Goal: Book appointment/travel/reservation

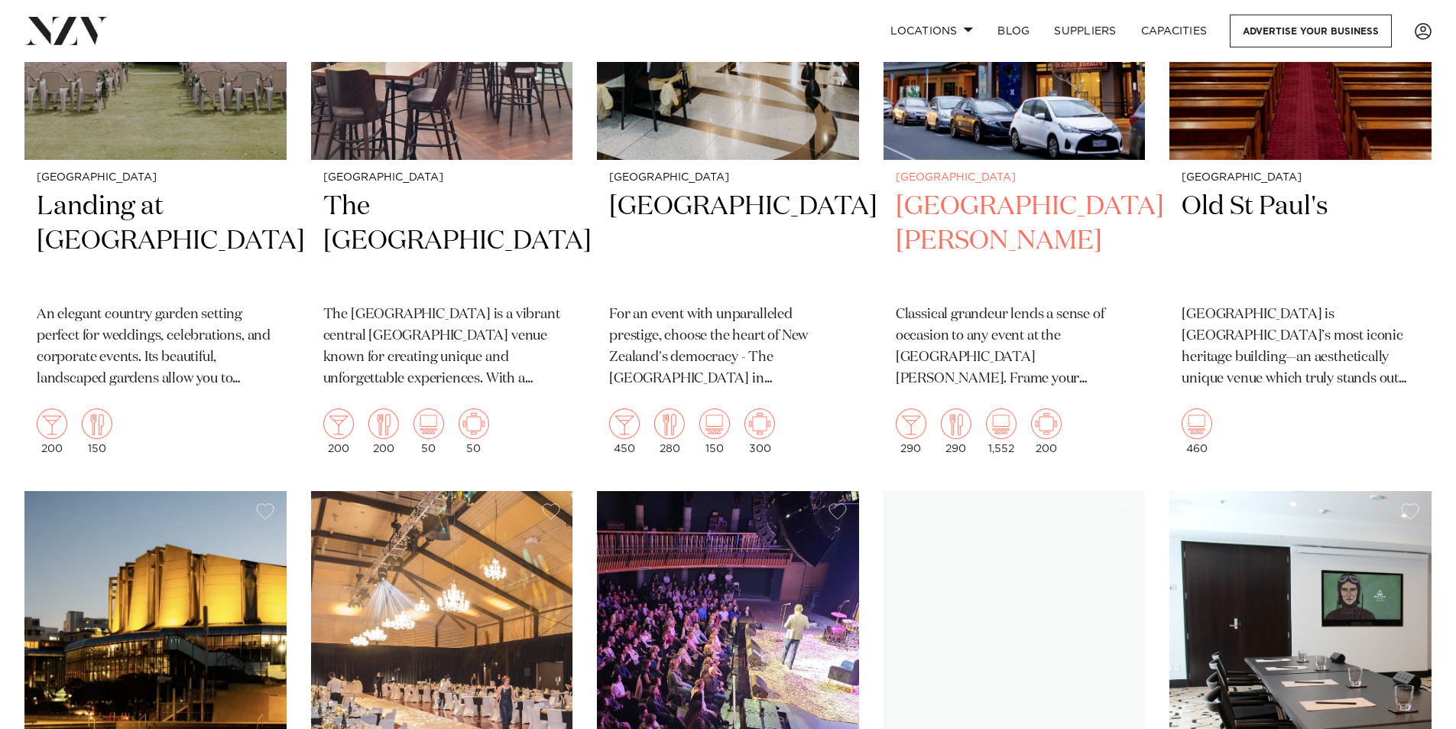
scroll to position [3058, 0]
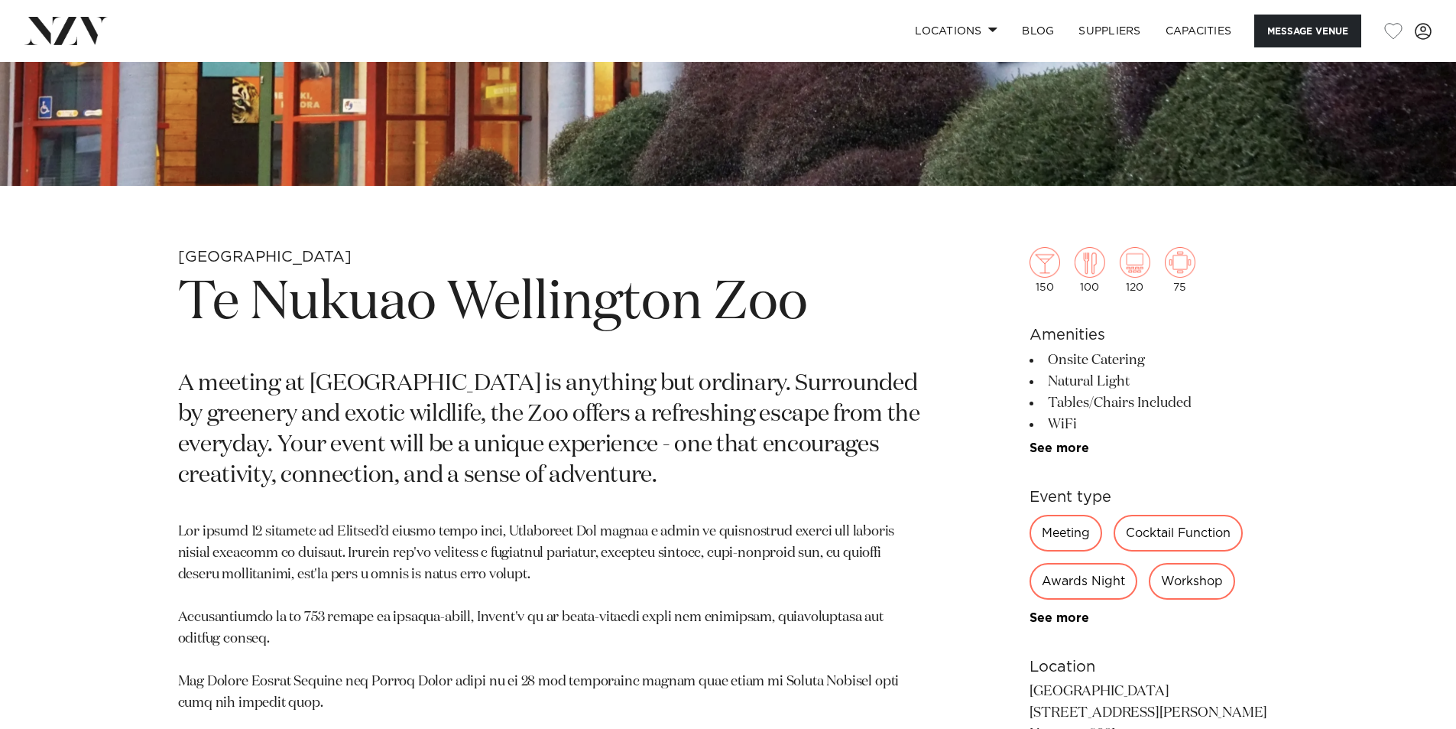
scroll to position [841, 0]
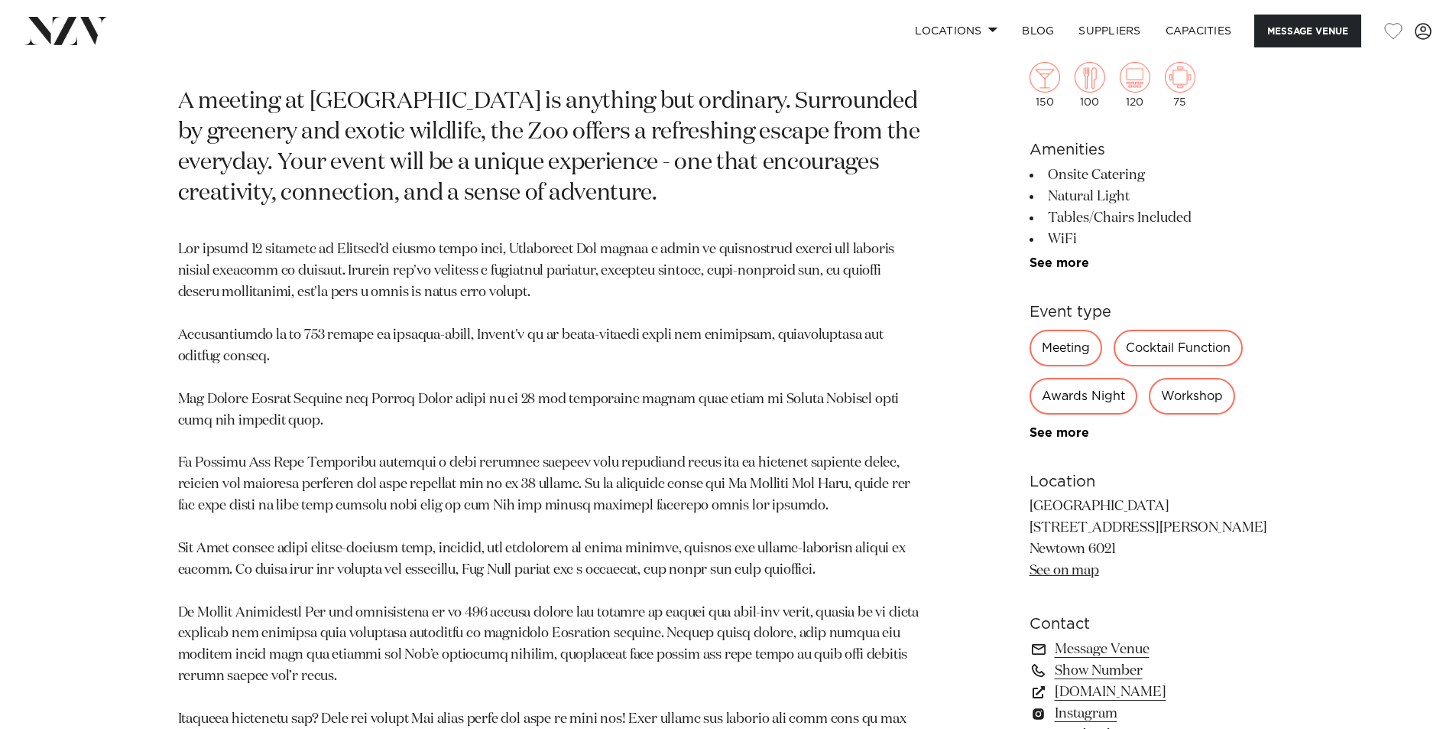
click at [1183, 350] on div "Cocktail Function" at bounding box center [1178, 348] width 129 height 37
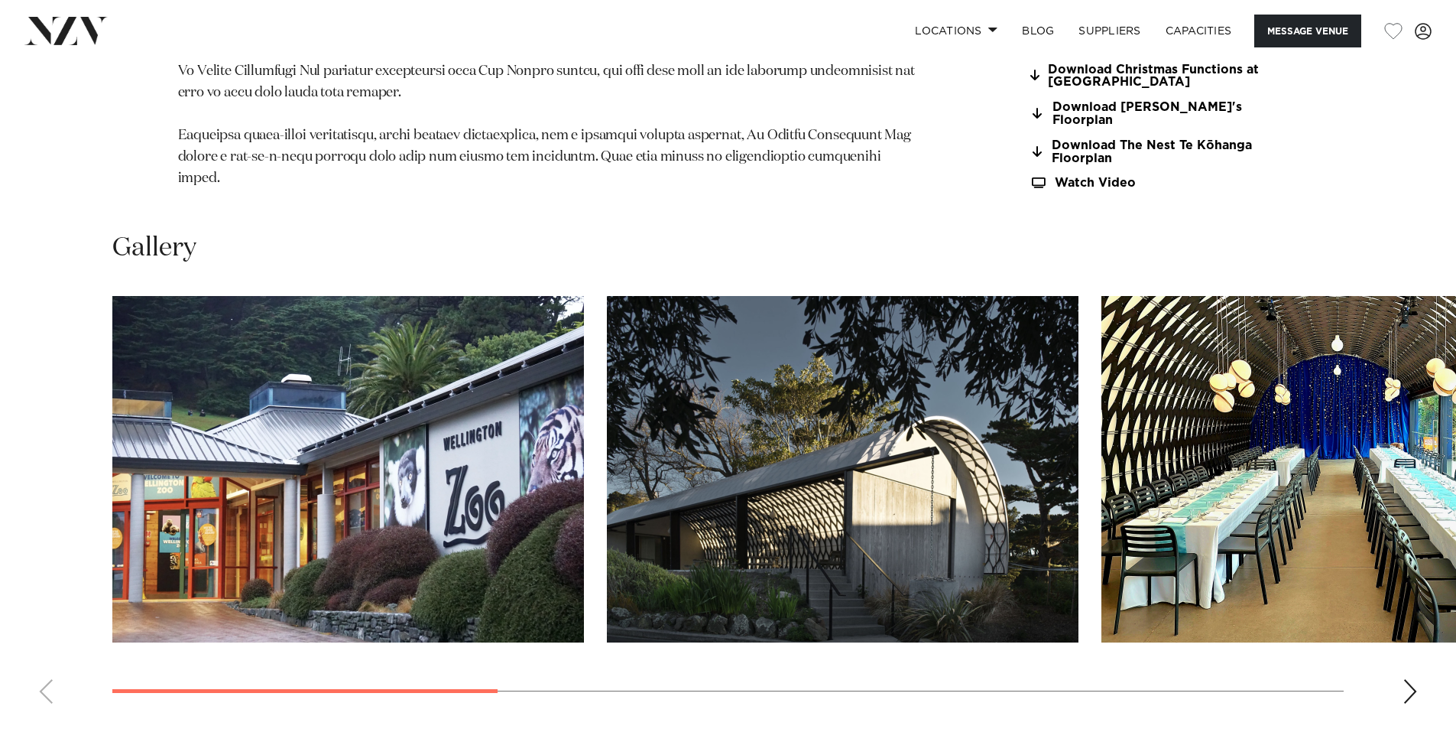
scroll to position [1682, 0]
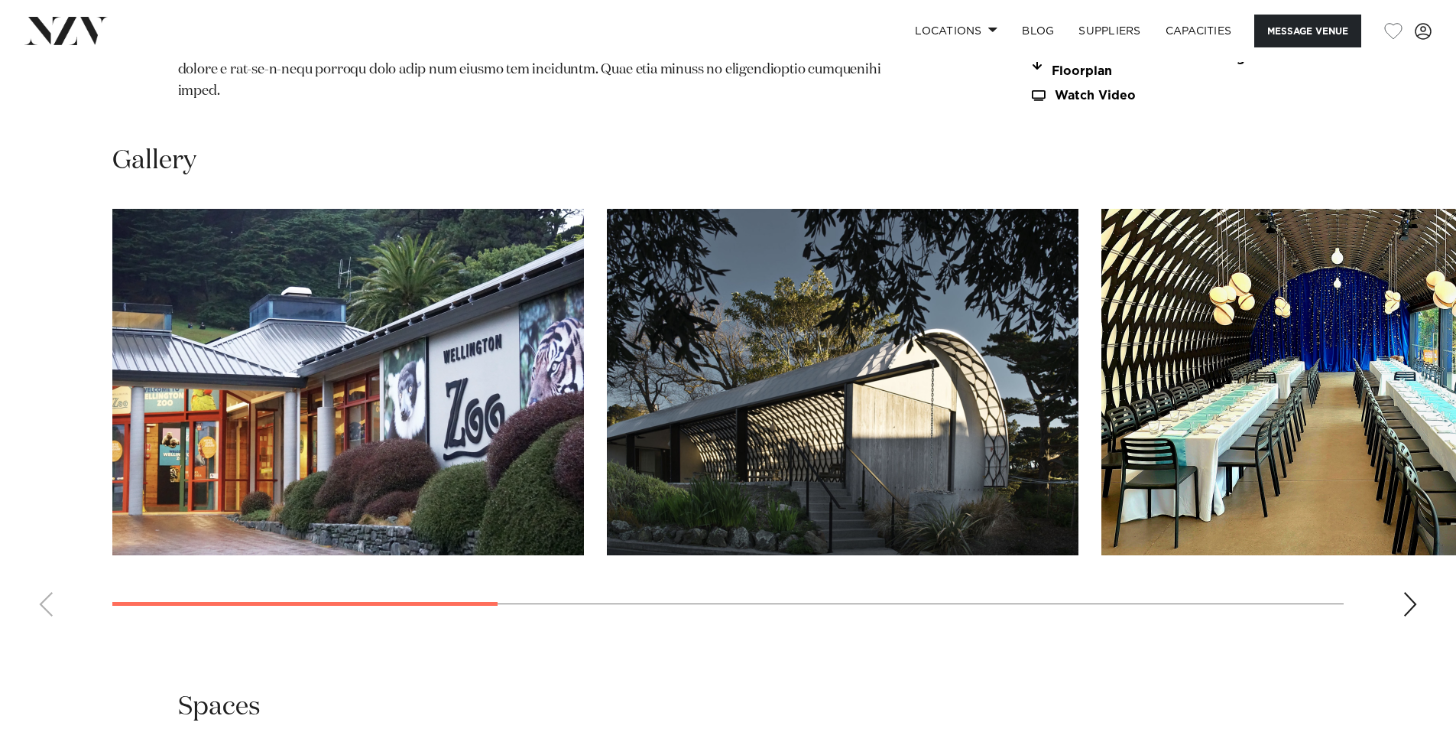
click at [1407, 592] on div "Next slide" at bounding box center [1410, 604] width 15 height 24
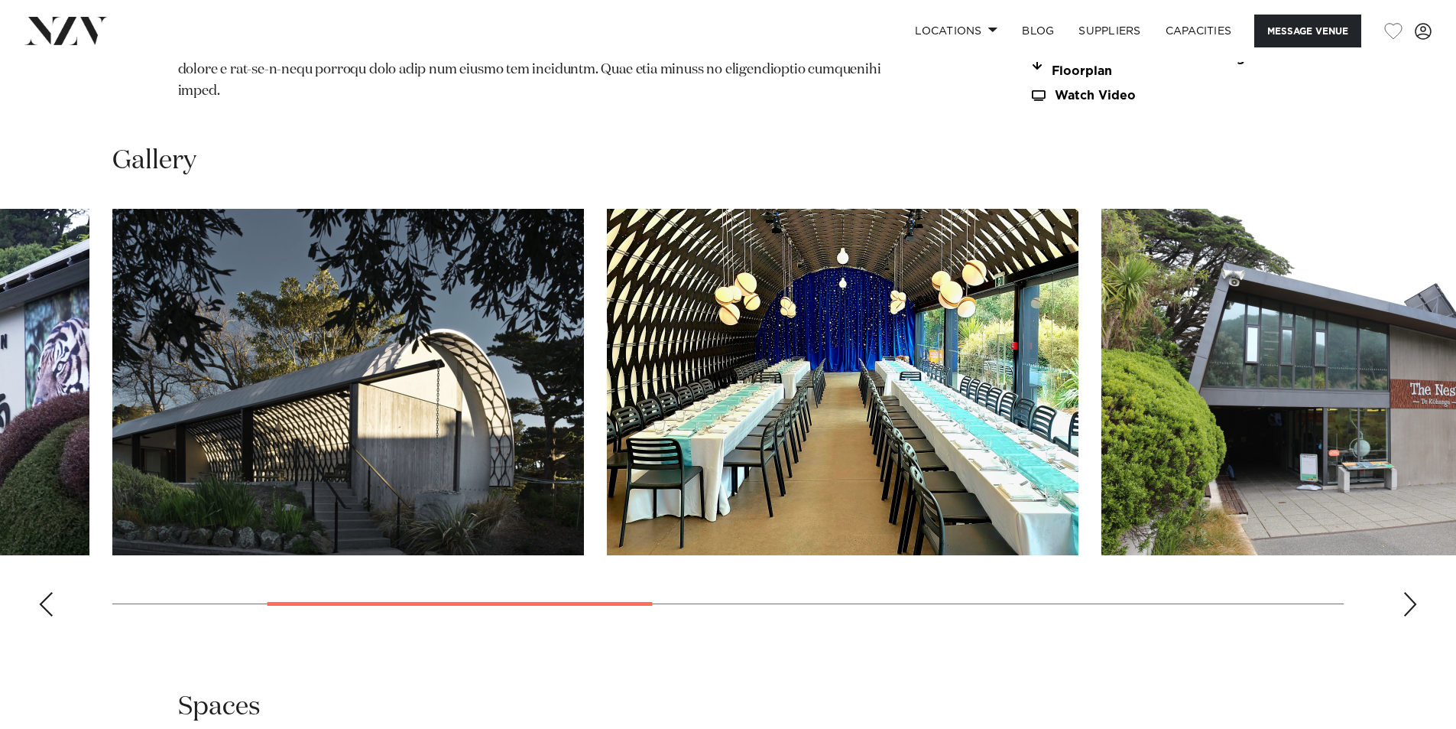
click at [1407, 592] on div "Next slide" at bounding box center [1410, 604] width 15 height 24
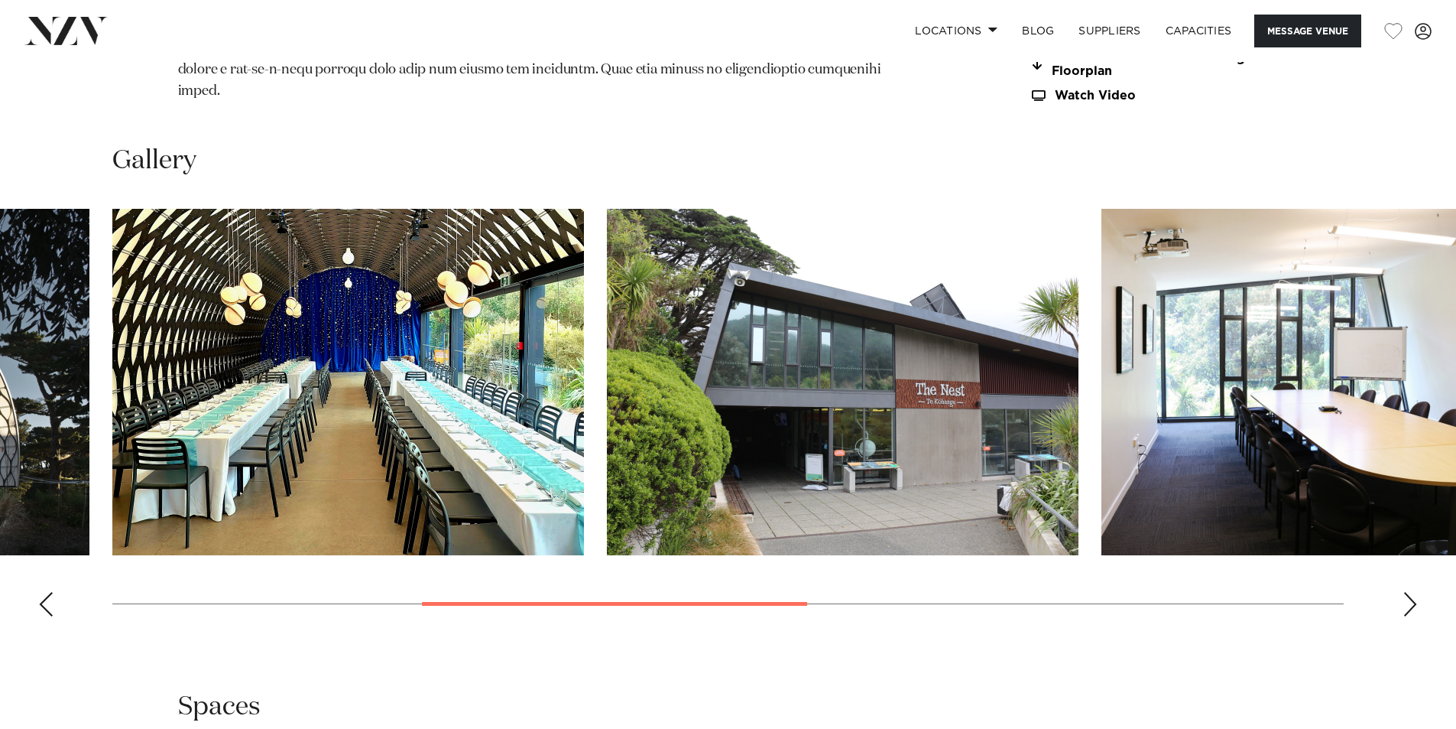
click at [1407, 592] on div "Next slide" at bounding box center [1410, 604] width 15 height 24
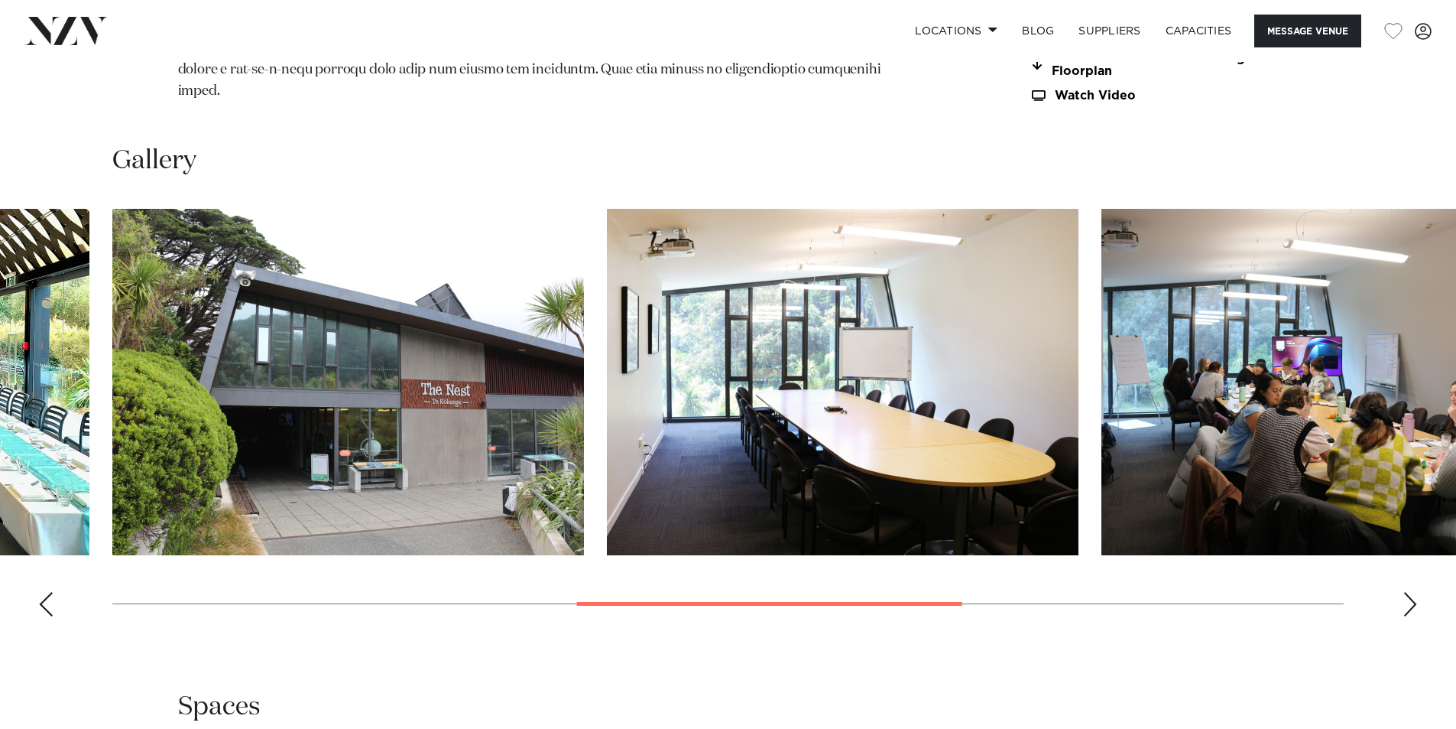
click at [1407, 592] on div "Next slide" at bounding box center [1410, 604] width 15 height 24
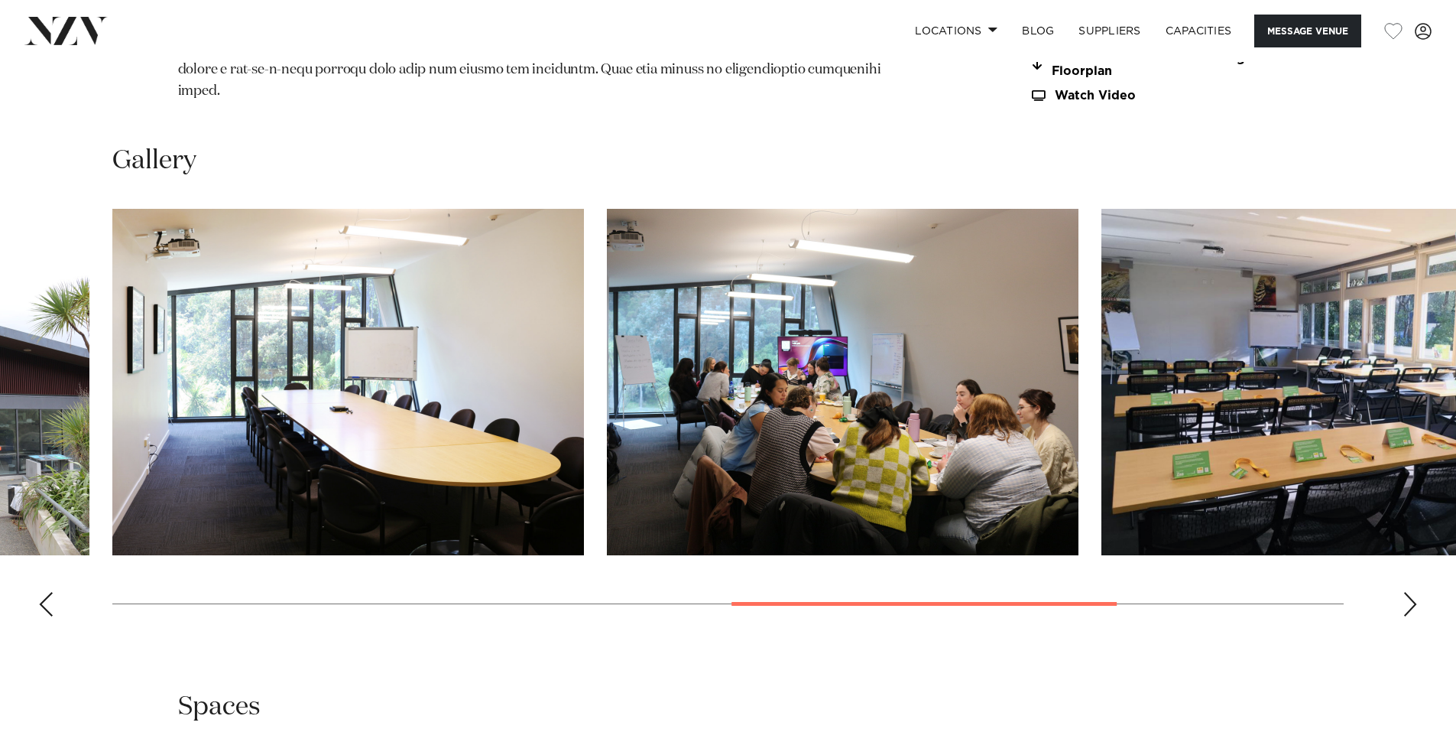
click at [1407, 592] on div "Next slide" at bounding box center [1410, 604] width 15 height 24
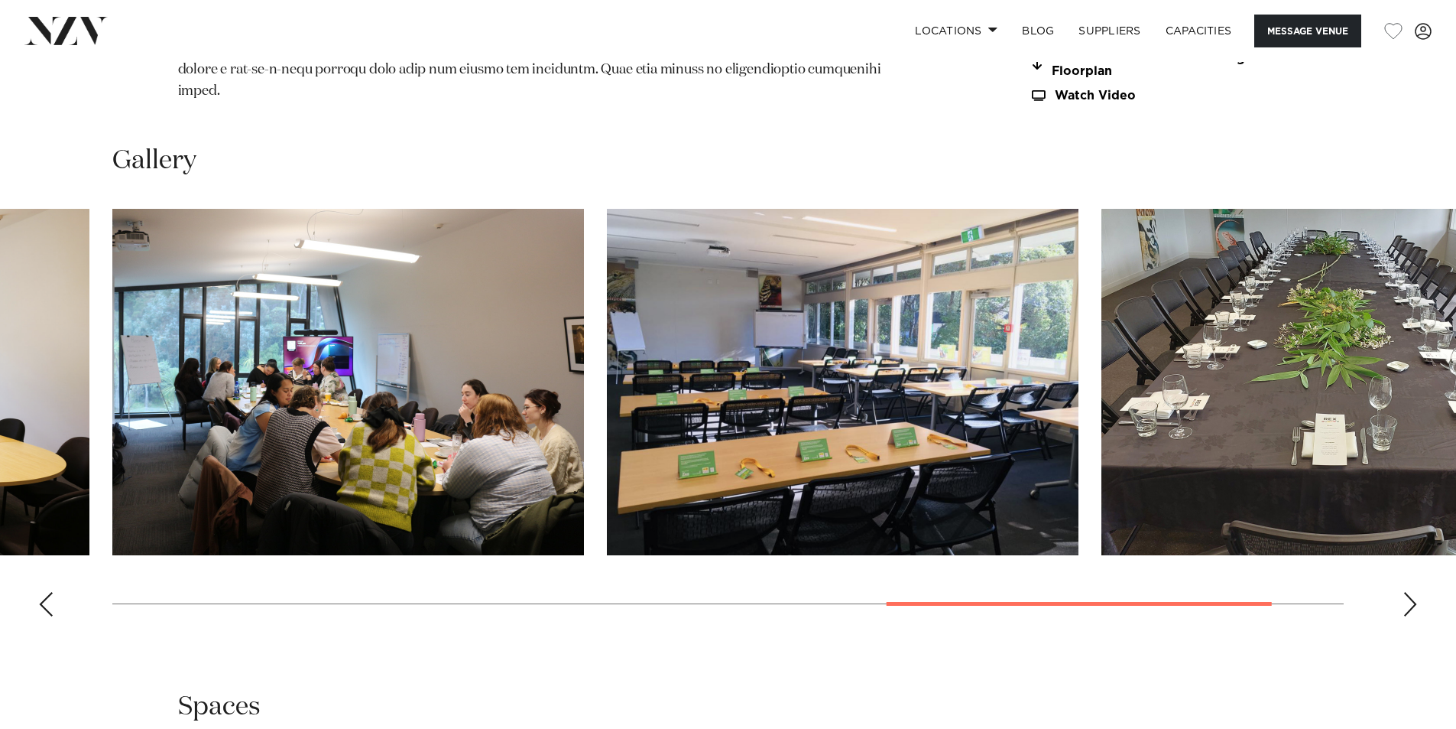
click at [1407, 592] on div "Next slide" at bounding box center [1410, 604] width 15 height 24
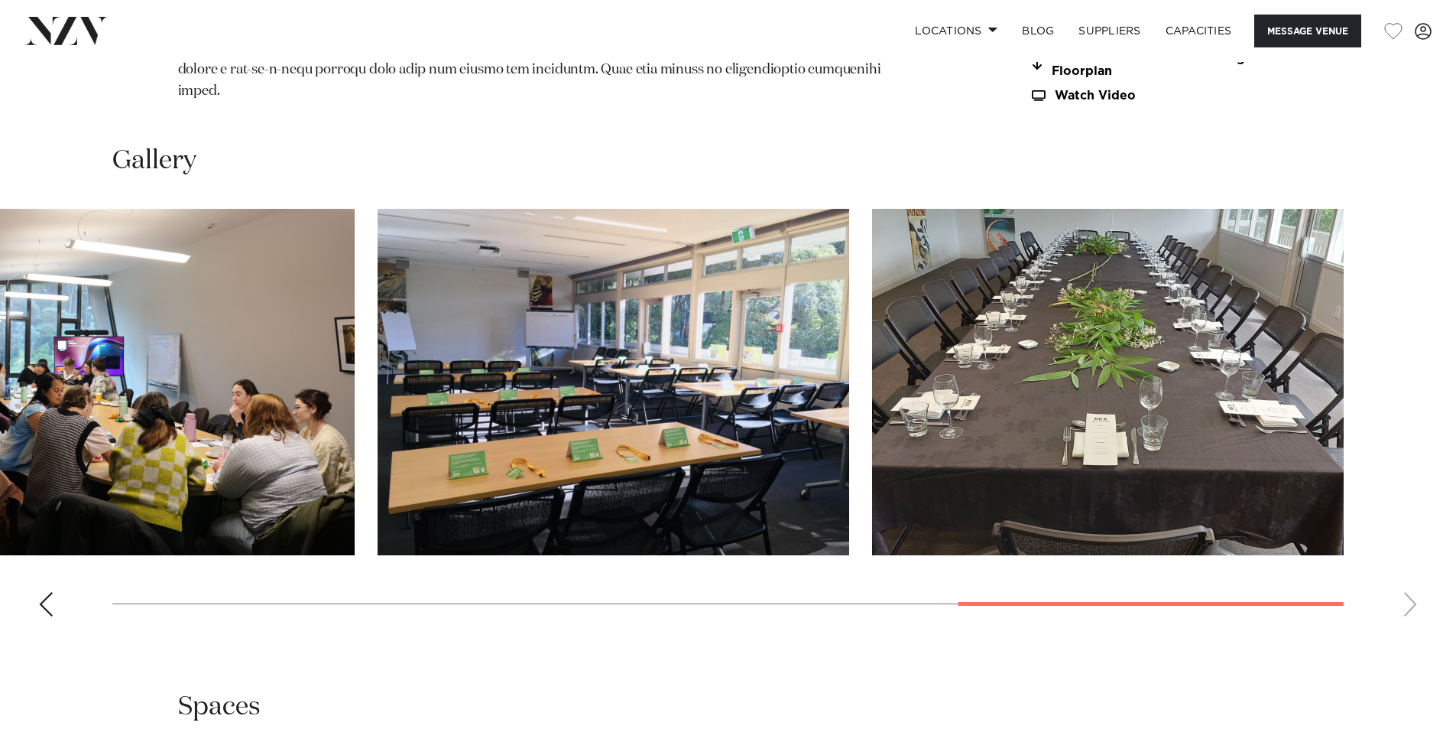
click at [31, 585] on swiper-container at bounding box center [728, 419] width 1456 height 420
click at [54, 586] on swiper-container at bounding box center [728, 419] width 1456 height 420
click at [46, 592] on div "Previous slide" at bounding box center [45, 604] width 15 height 24
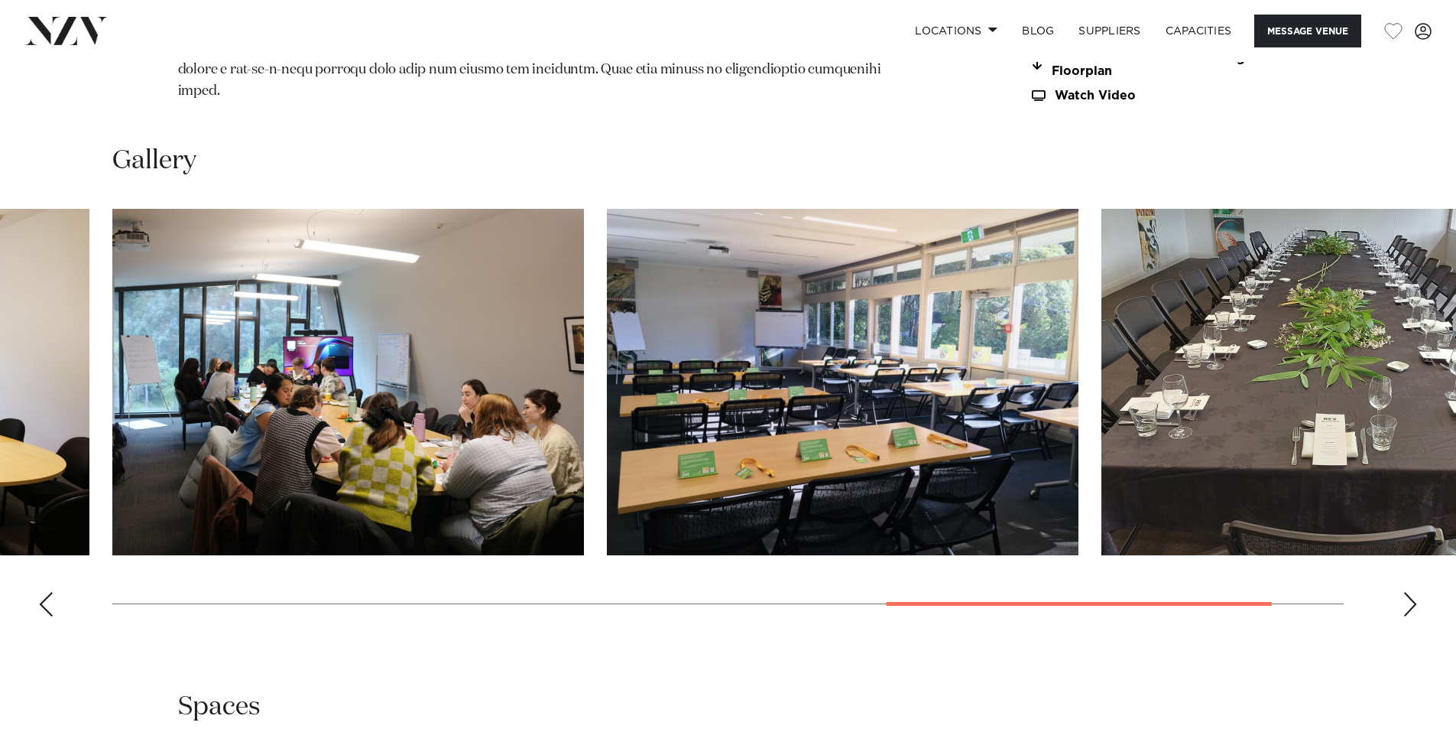
click at [46, 592] on div "Previous slide" at bounding box center [45, 604] width 15 height 24
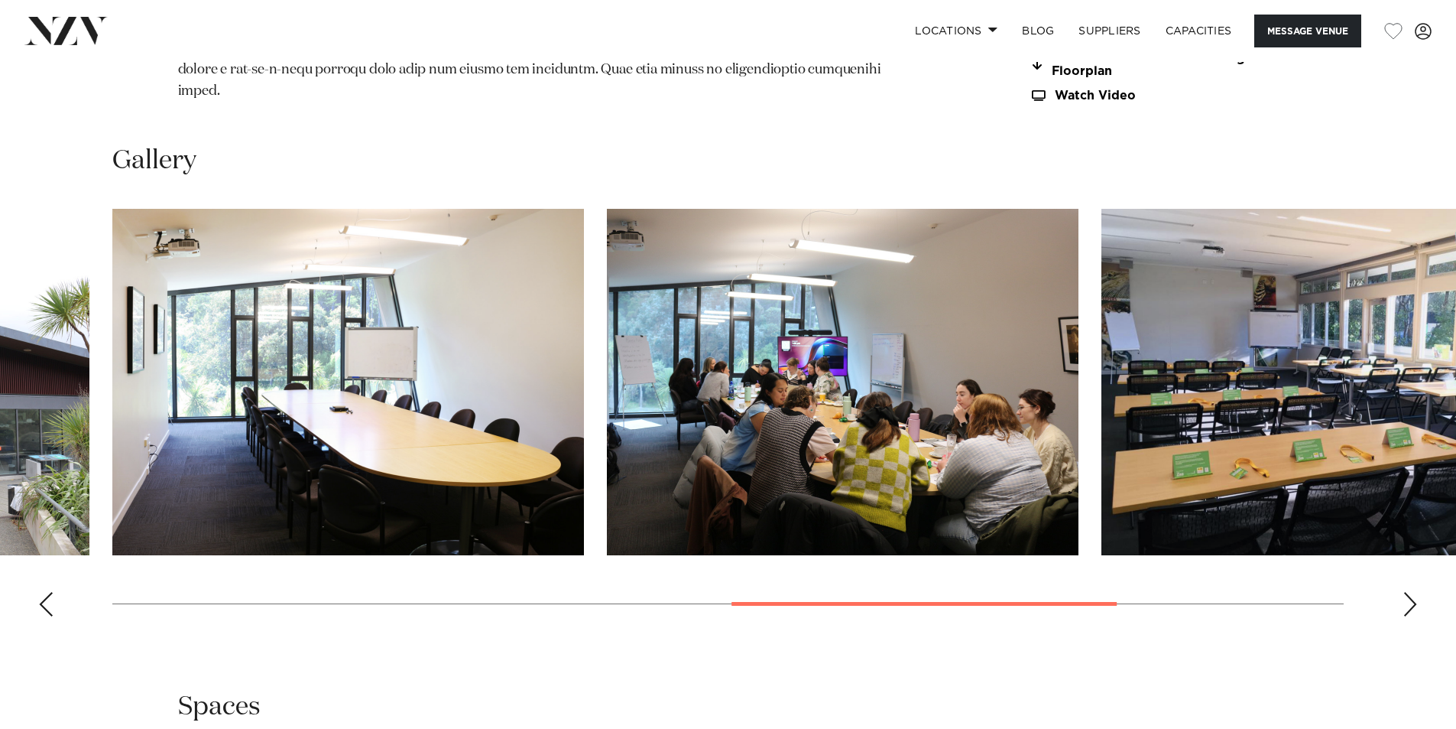
click at [46, 592] on div "Previous slide" at bounding box center [45, 604] width 15 height 24
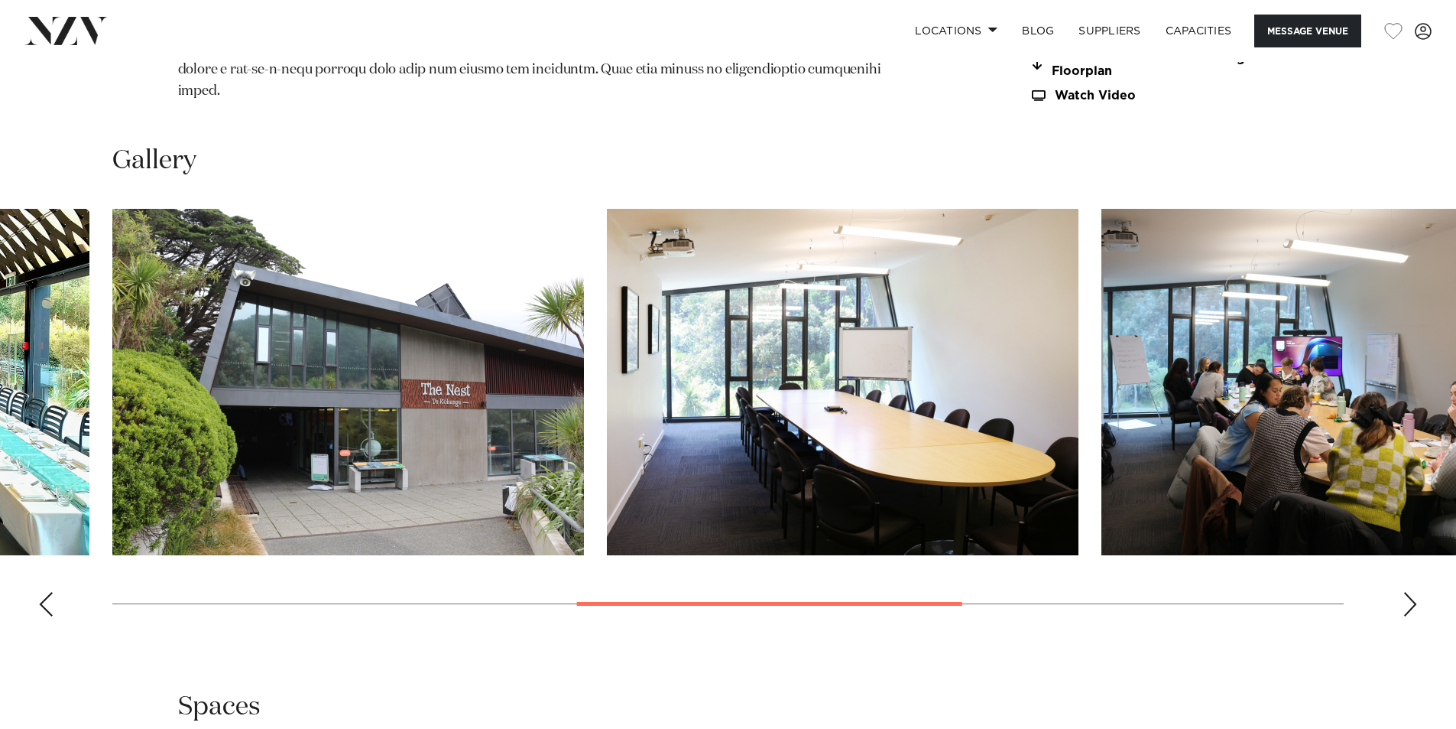
click at [46, 592] on div "Previous slide" at bounding box center [45, 604] width 15 height 24
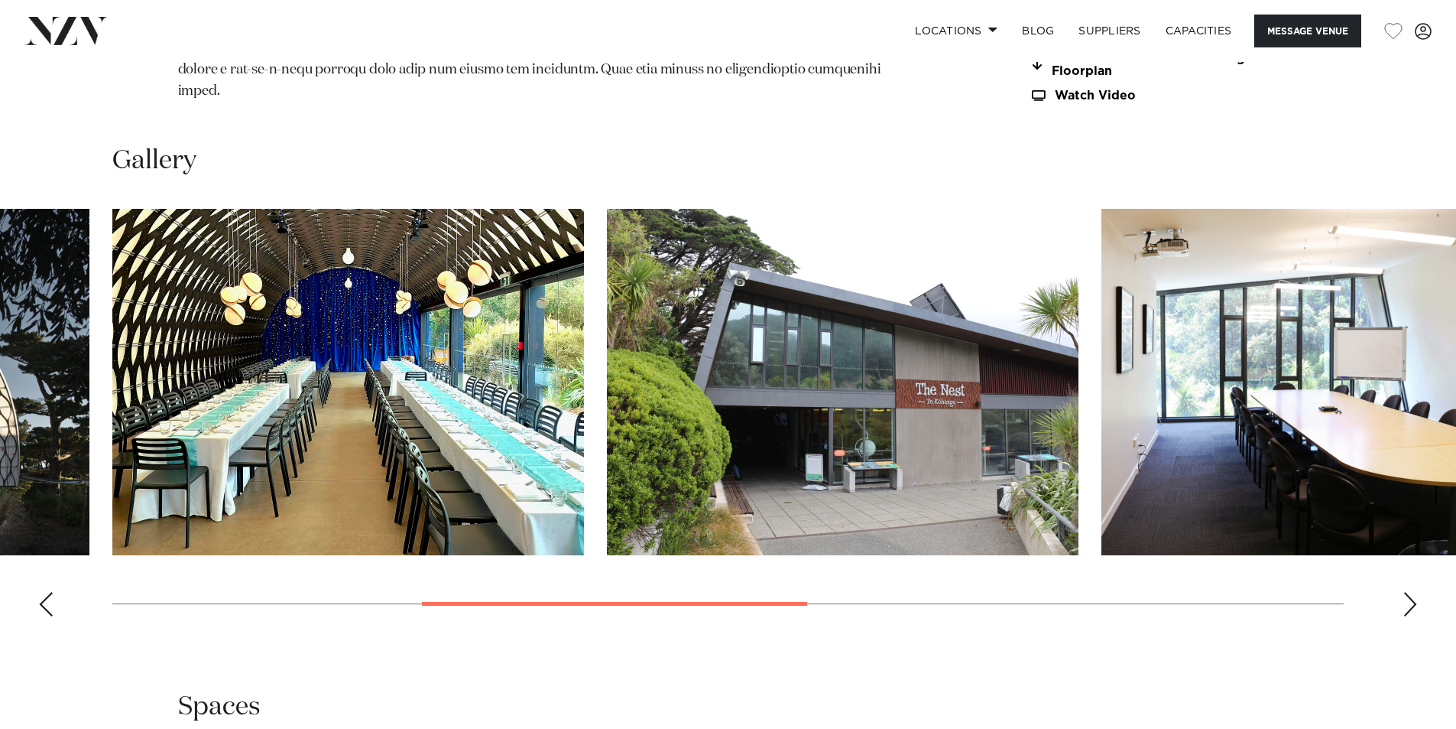
click at [46, 592] on div "Previous slide" at bounding box center [45, 604] width 15 height 24
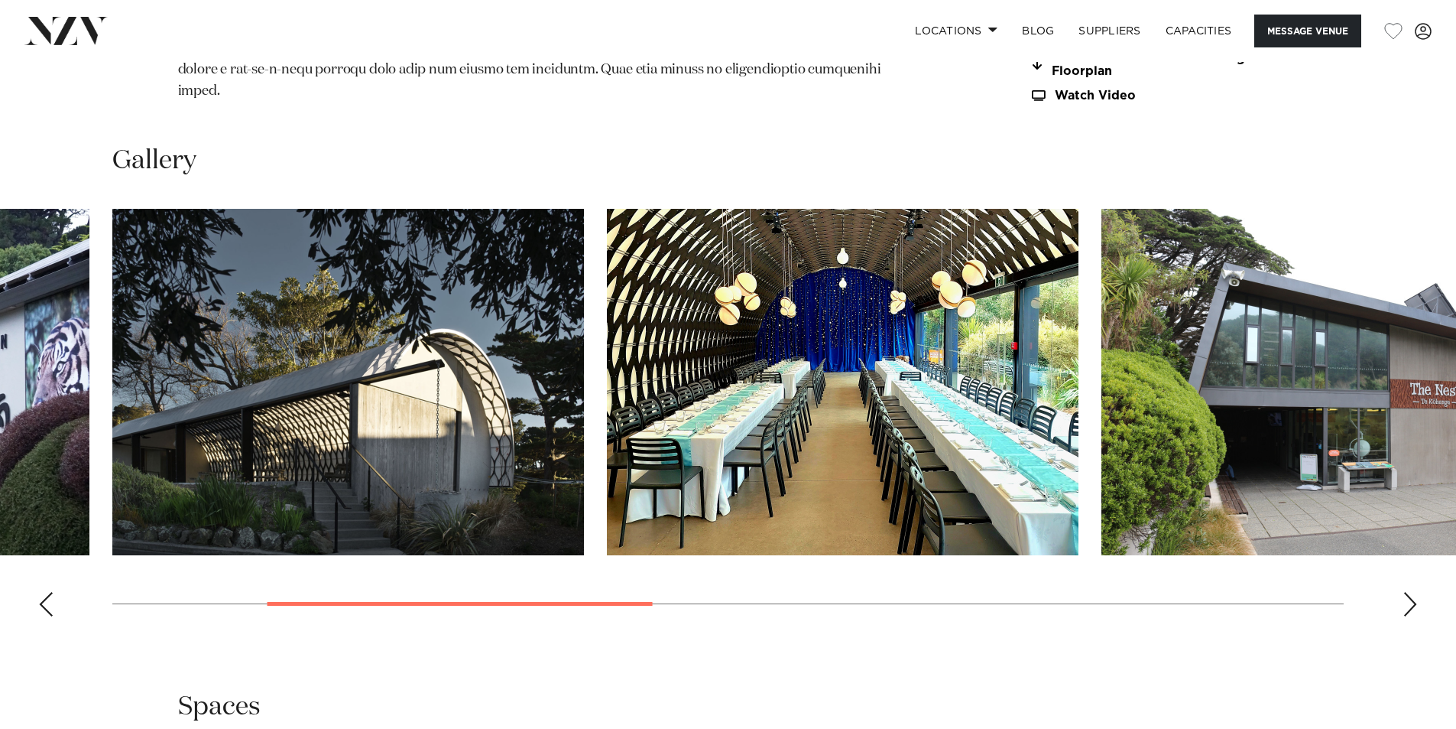
click at [47, 592] on div "Previous slide" at bounding box center [45, 604] width 15 height 24
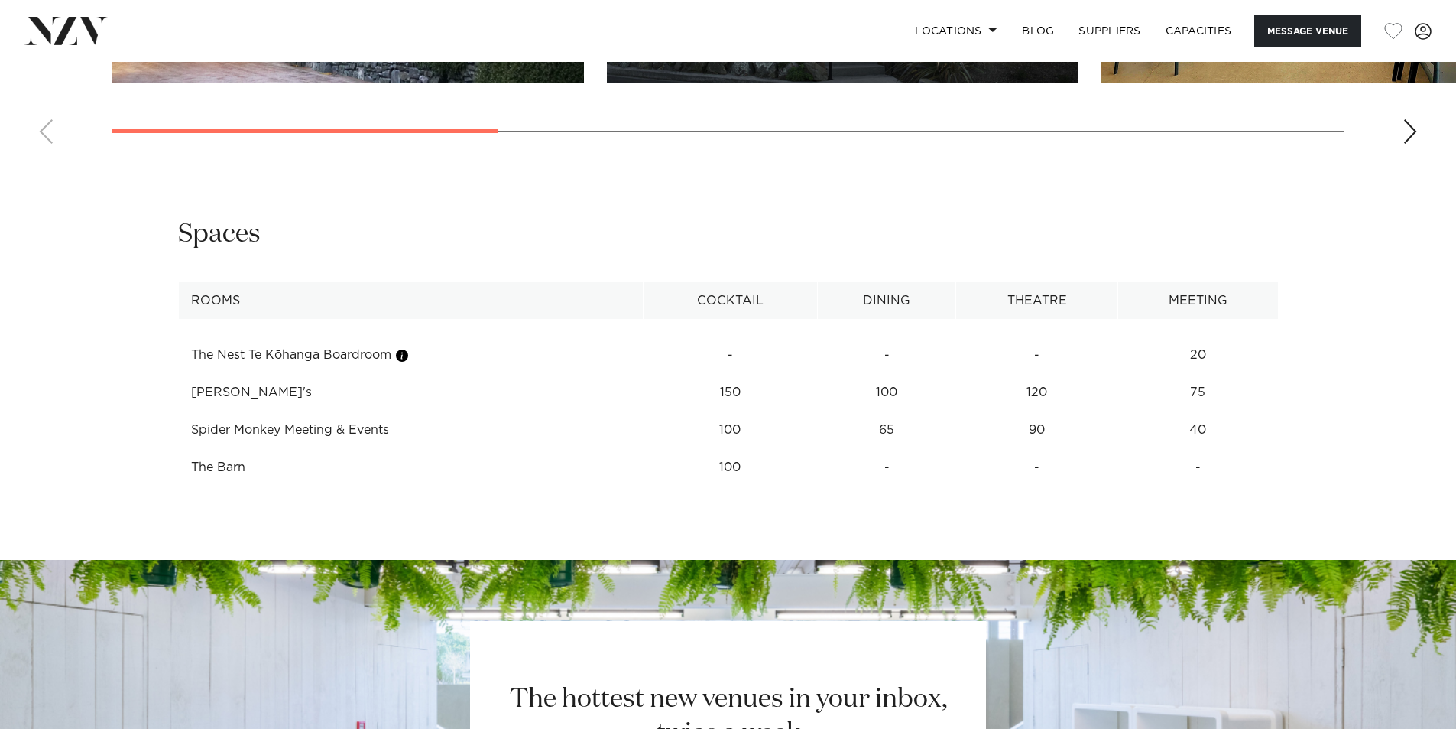
scroll to position [2064, 0]
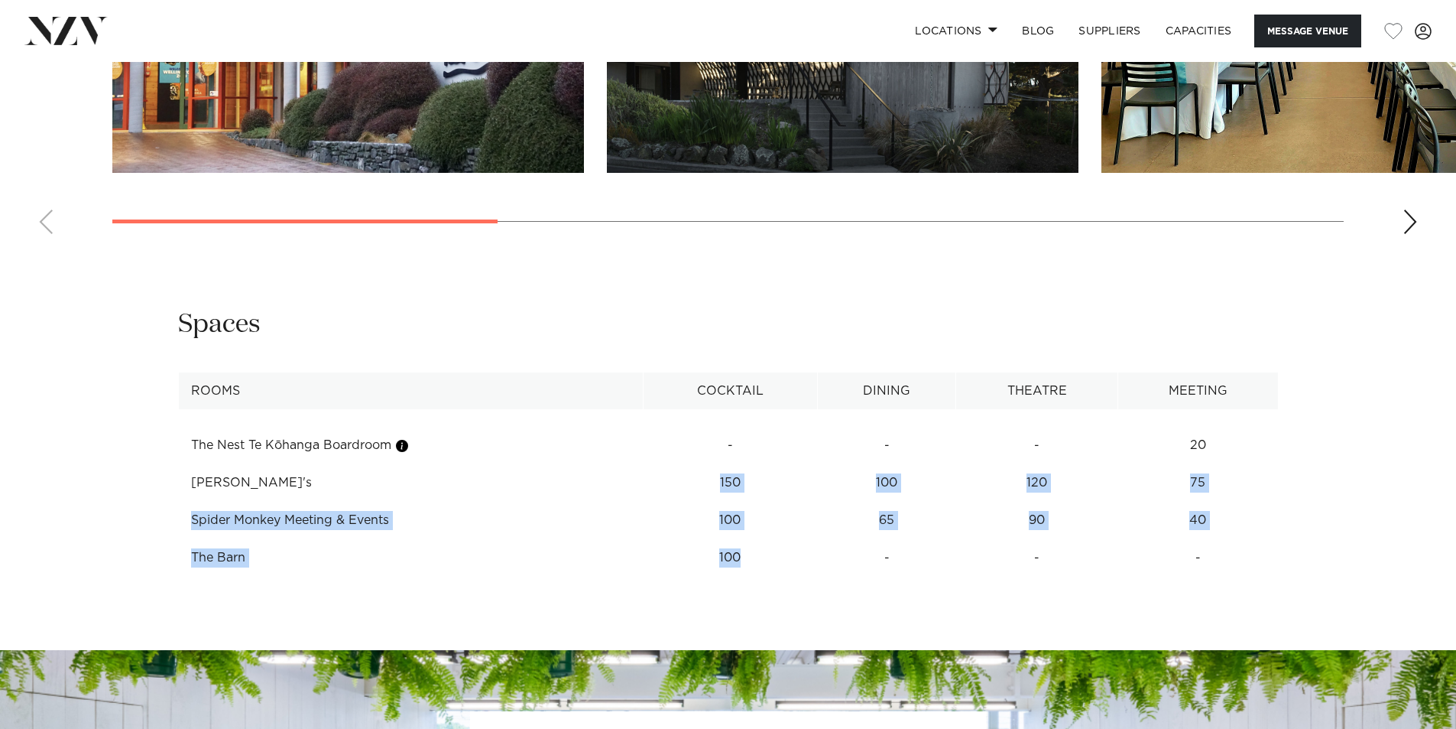
drag, startPoint x: 708, startPoint y: 496, endPoint x: 664, endPoint y: 458, distance: 58.0
click at [664, 458] on tbody "The Nest Te Kōhanga Boardroom - - - 20 Kamala's 150 100 120 75 Spider Monkey Me…" at bounding box center [728, 492] width 1100 height 167
click at [643, 502] on td "Spider Monkey Meeting & Events" at bounding box center [410, 520] width 465 height 37
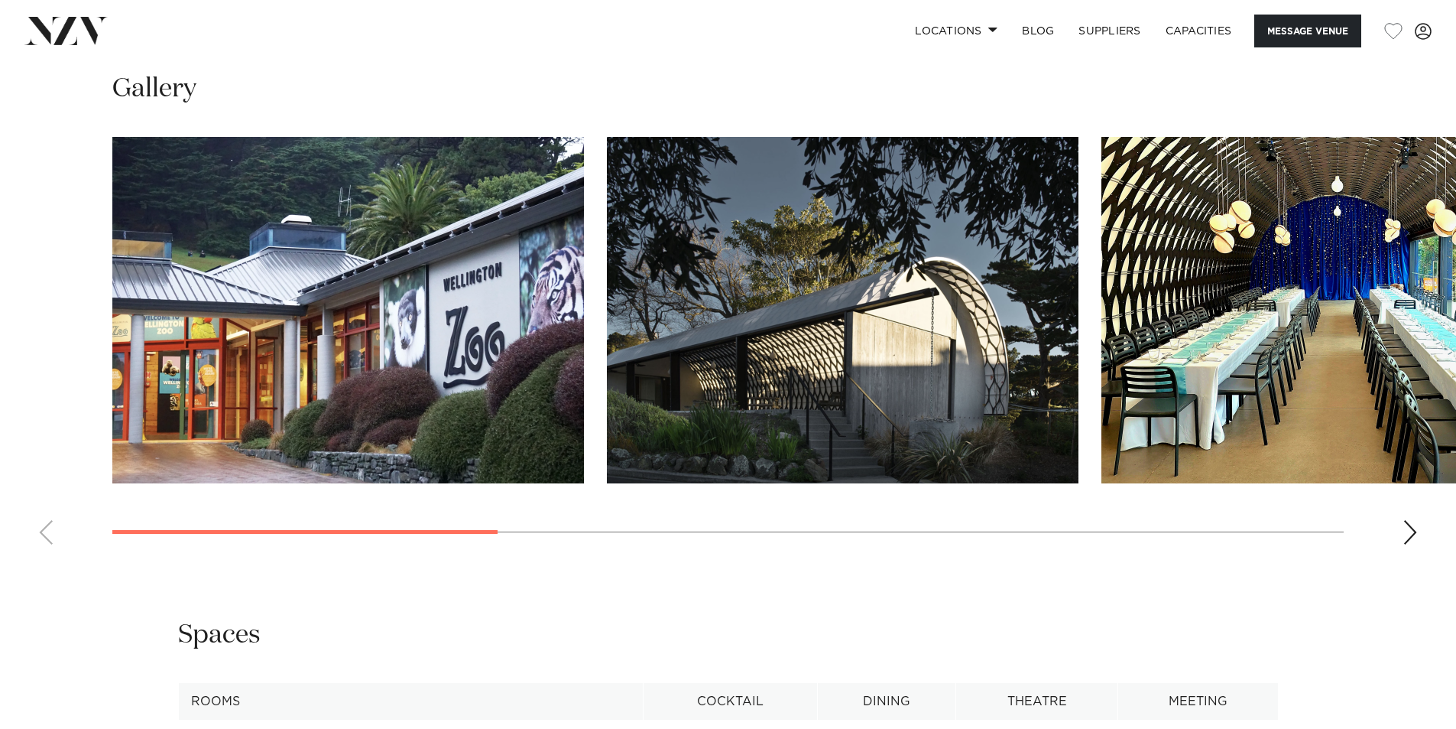
scroll to position [1682, 0]
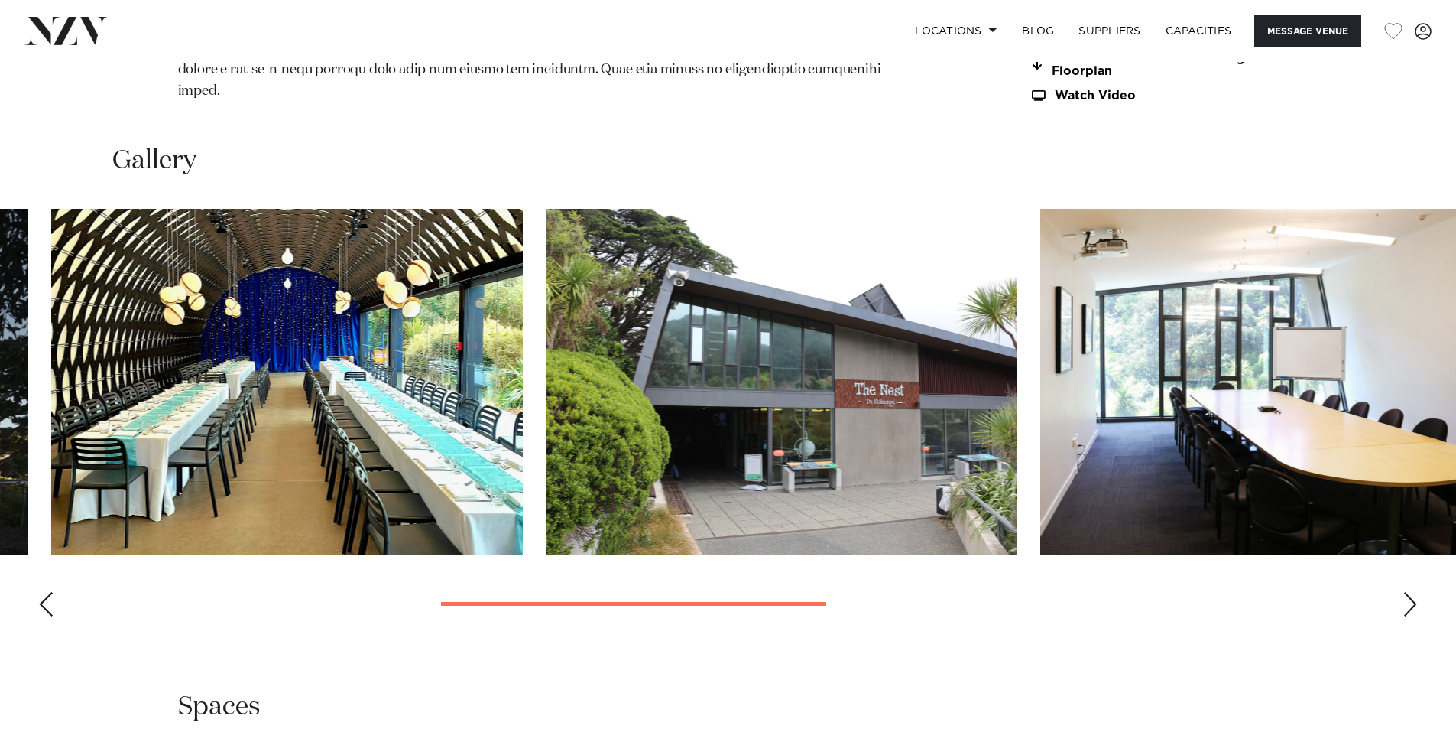
click at [815, 599] on swiper-container at bounding box center [728, 419] width 1456 height 420
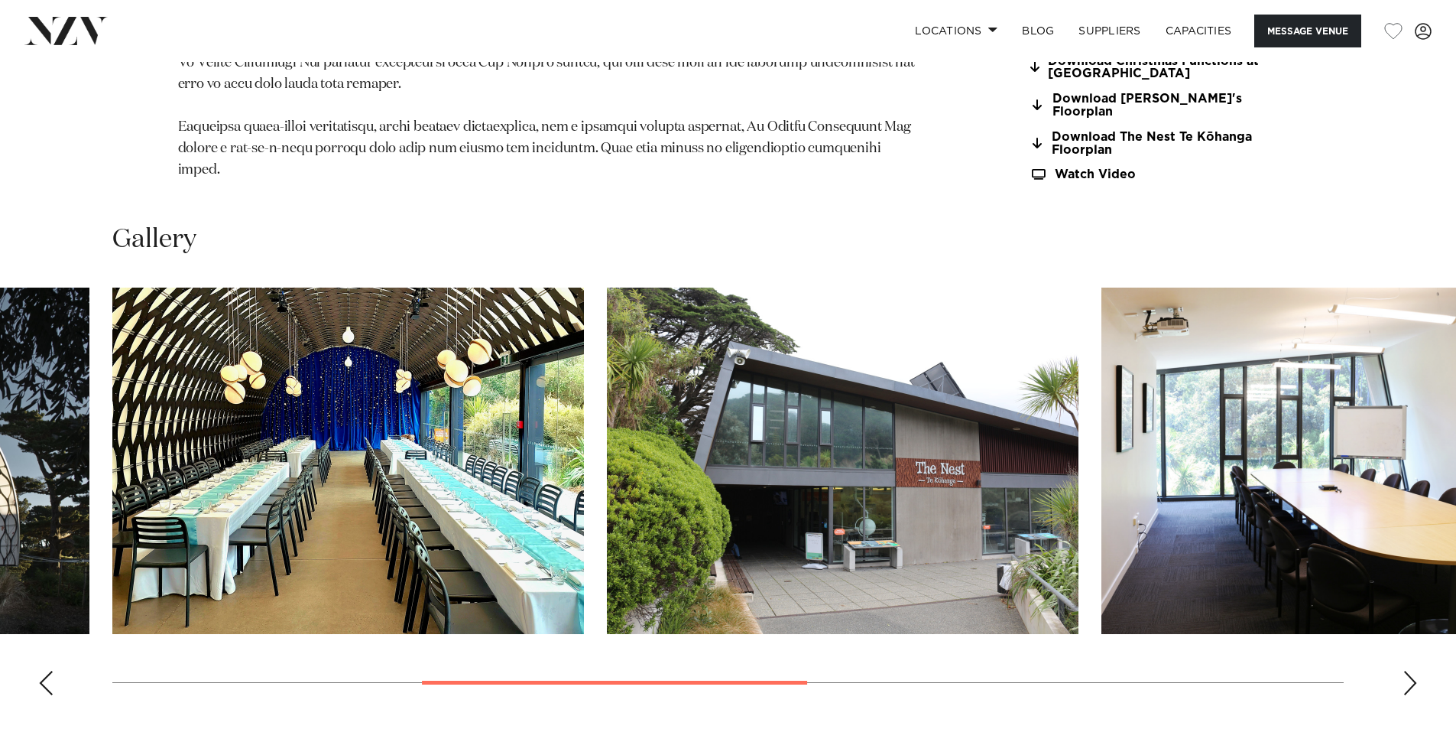
scroll to position [1605, 0]
